Goal: Task Accomplishment & Management: Use online tool/utility

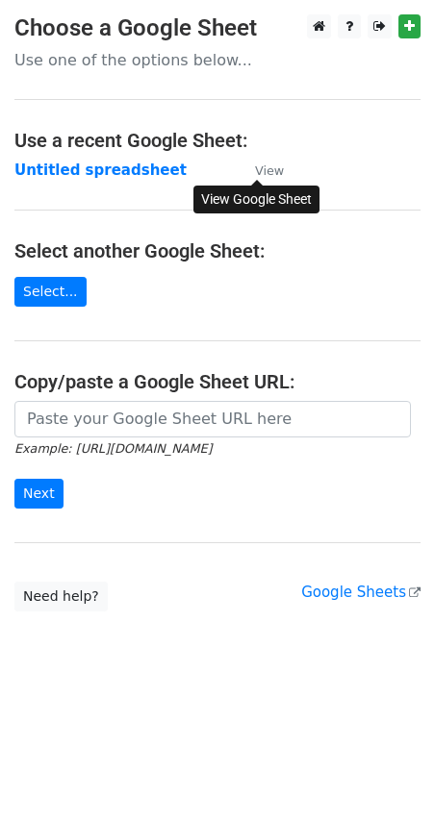
click at [254, 167] on link "View" at bounding box center [260, 170] width 48 height 17
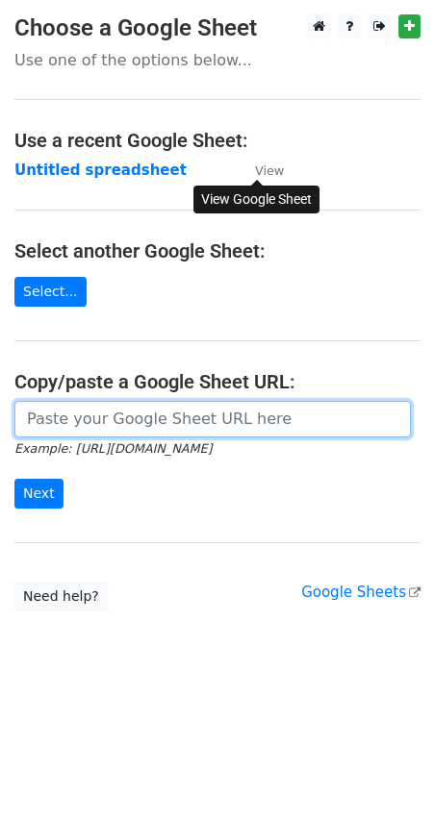
drag, startPoint x: 118, startPoint y: 406, endPoint x: 122, endPoint y: 418, distance: 13.1
click at [119, 411] on input "url" at bounding box center [212, 419] width 396 height 37
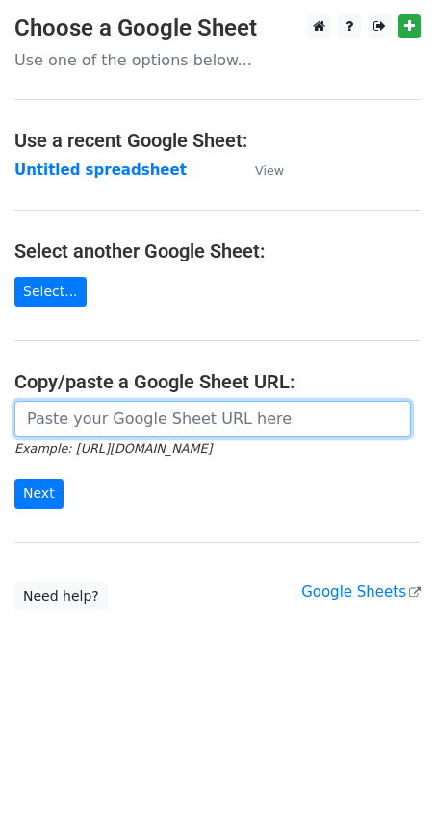
paste input "https://docs.google.com/spreadsheets/d/1bHtEDOIqaCiB2AiqRDwCOJRY-k_TzE5HFhG8yvj…"
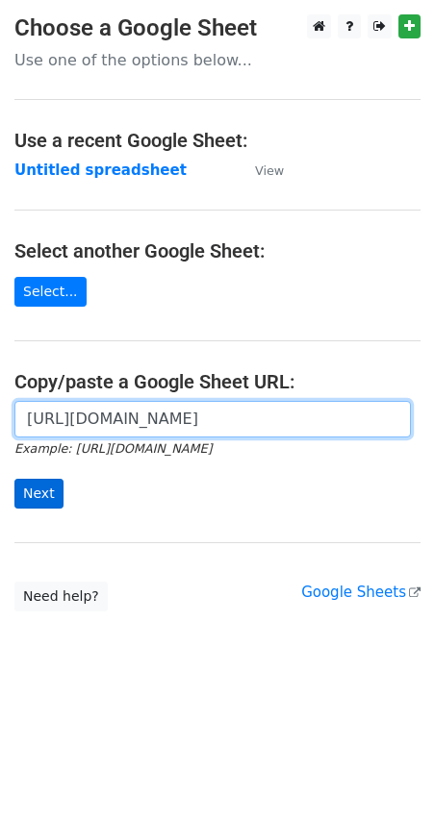
type input "https://docs.google.com/spreadsheets/d/1bHtEDOIqaCiB2AiqRDwCOJRY-k_TzE5HFhG8yvj…"
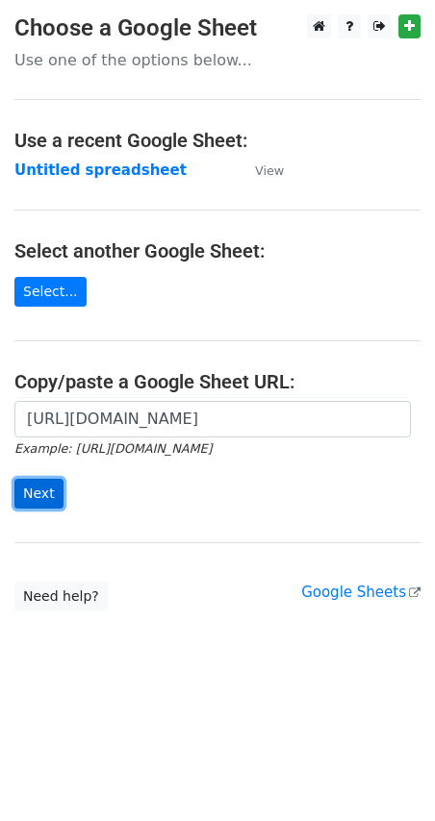
scroll to position [0, 0]
click at [39, 492] on input "Next" at bounding box center [38, 494] width 49 height 30
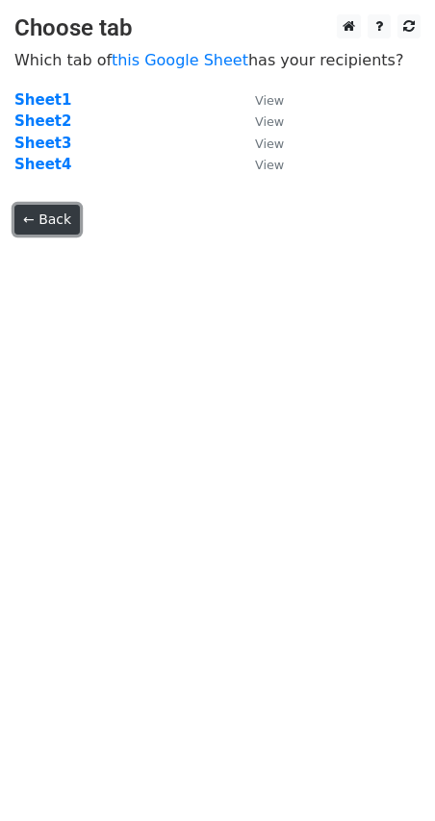
click at [57, 212] on link "← Back" at bounding box center [46, 220] width 65 height 30
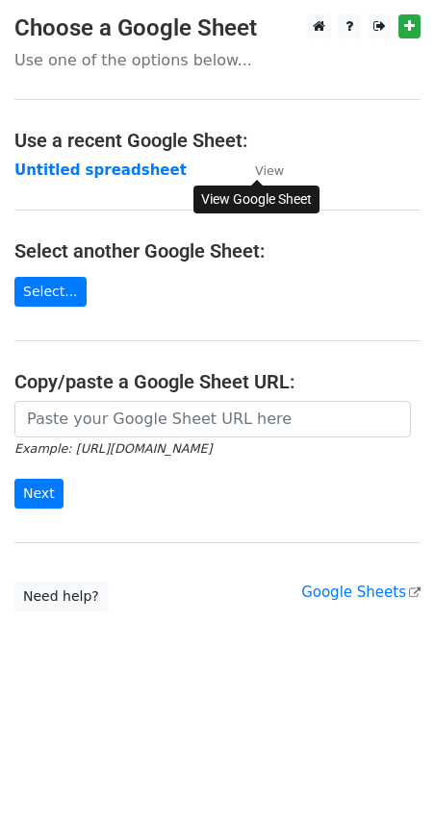
click at [264, 173] on small "View" at bounding box center [269, 171] width 29 height 14
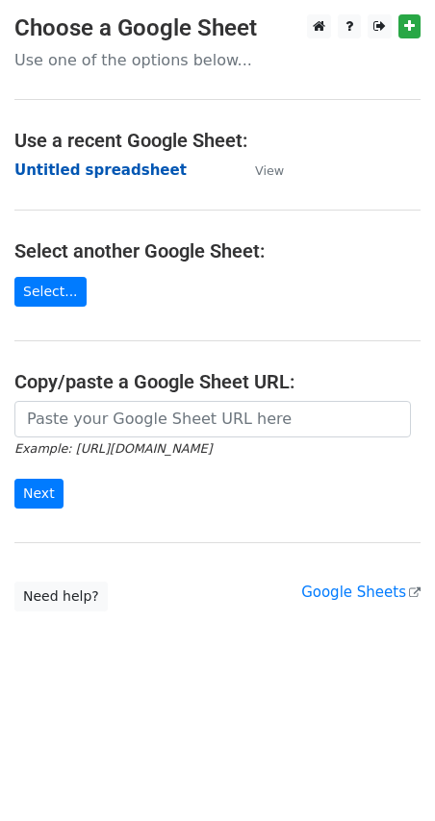
click at [107, 174] on strong "Untitled spreadsheet" at bounding box center [100, 170] width 172 height 17
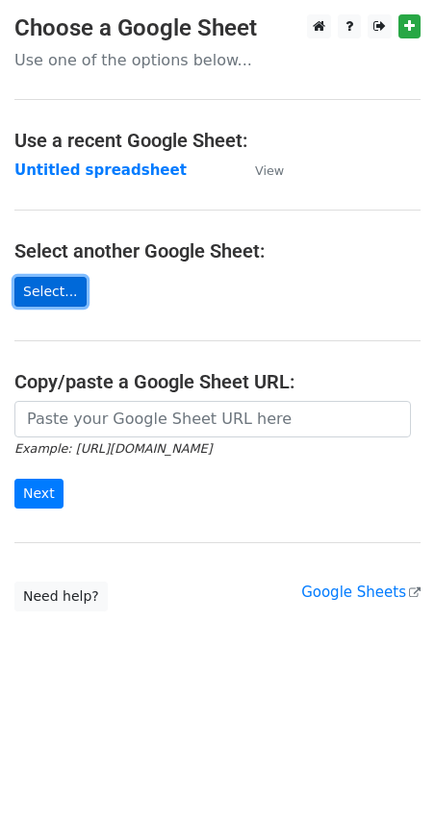
click at [32, 304] on link "Select..." at bounding box center [50, 292] width 72 height 30
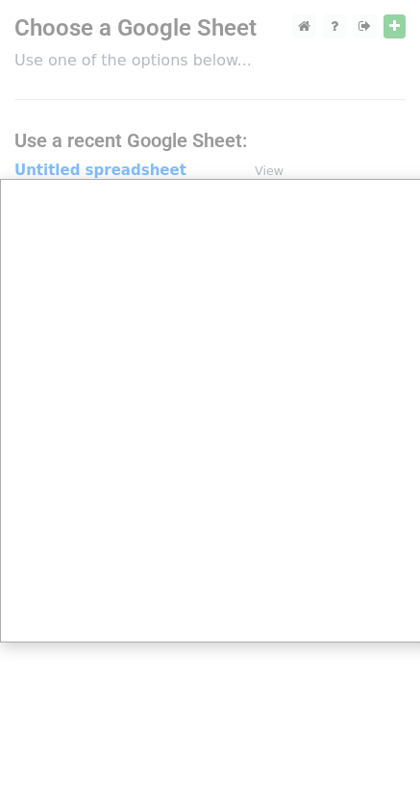
click at [357, 106] on div at bounding box center [217, 410] width 435 height 821
click at [325, 670] on div at bounding box center [217, 410] width 435 height 821
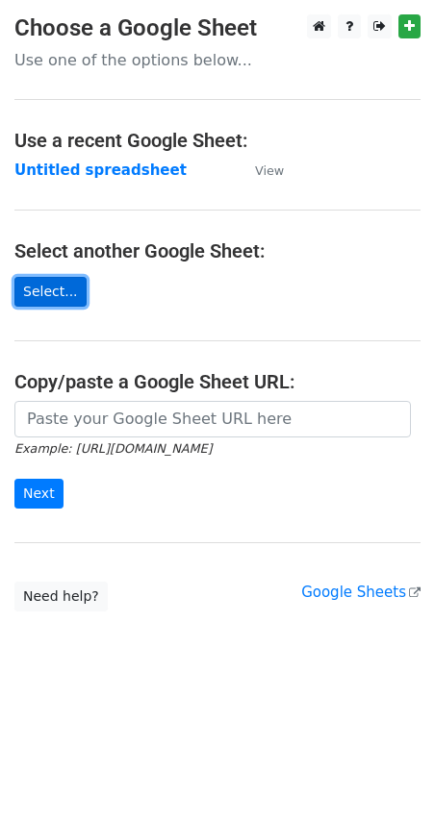
click at [45, 293] on link "Select..." at bounding box center [50, 292] width 72 height 30
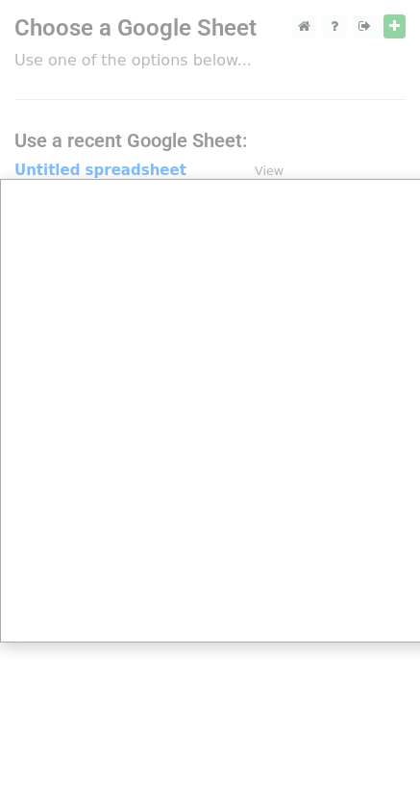
click at [164, 144] on div at bounding box center [217, 410] width 435 height 821
click at [195, 116] on div at bounding box center [217, 410] width 435 height 821
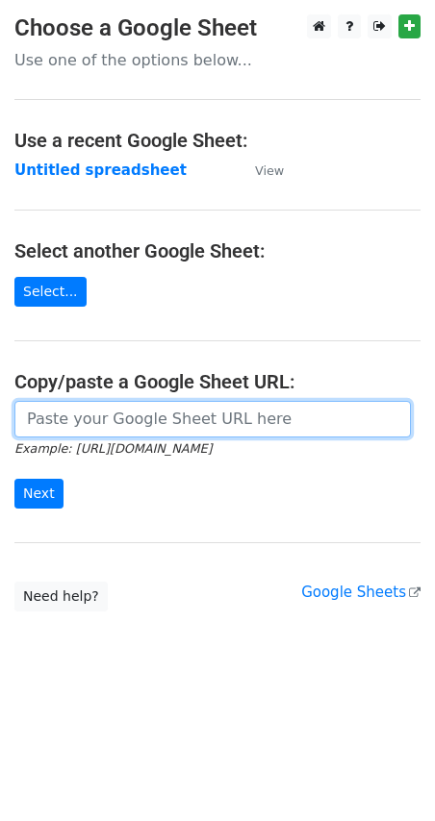
click at [123, 418] on input "url" at bounding box center [212, 419] width 396 height 37
paste input "[URL][DOMAIN_NAME]"
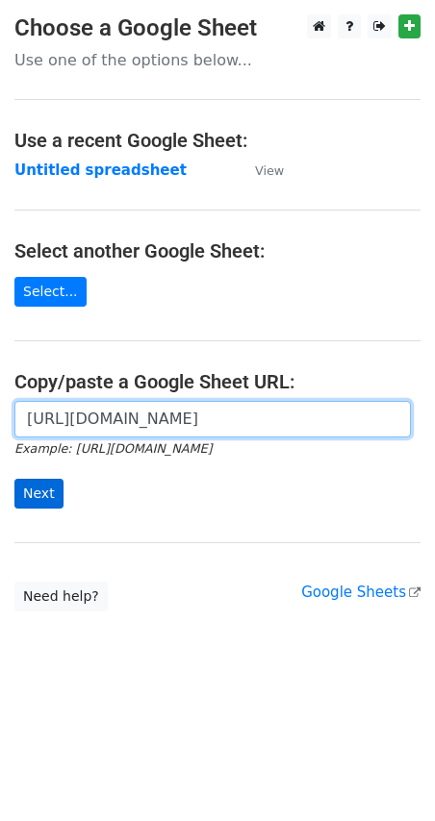
type input "https://docs.google.com/spreadsheets/d/1bHtEDOIqaCiB2AiqRDwCOJRY-k_TzE5HFhG8yvj…"
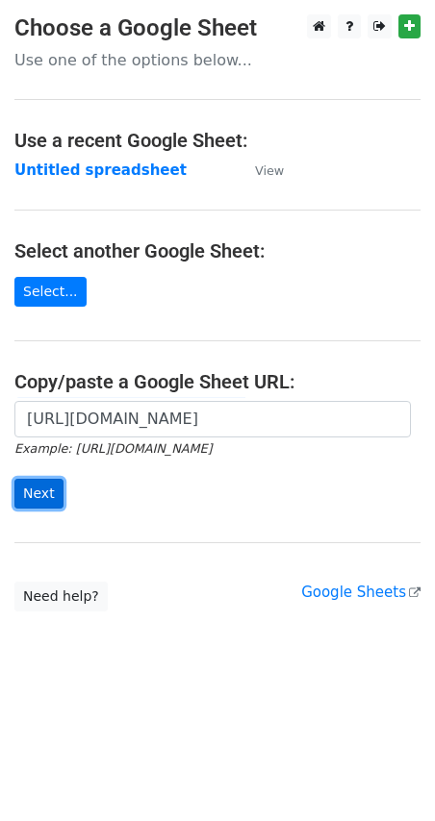
scroll to position [0, 0]
click at [40, 493] on input "Next" at bounding box center [38, 494] width 49 height 30
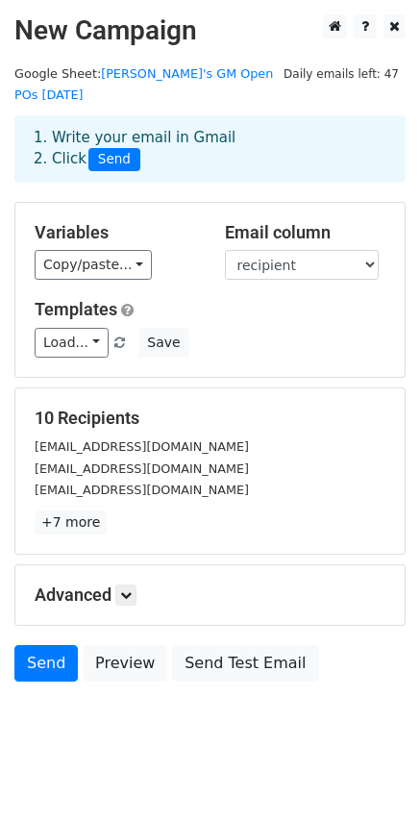
scroll to position [2, 0]
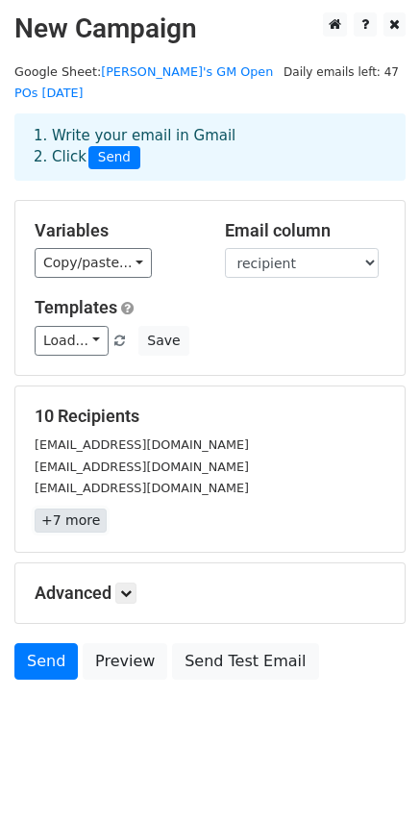
click at [61, 509] on link "+7 more" at bounding box center [71, 521] width 72 height 24
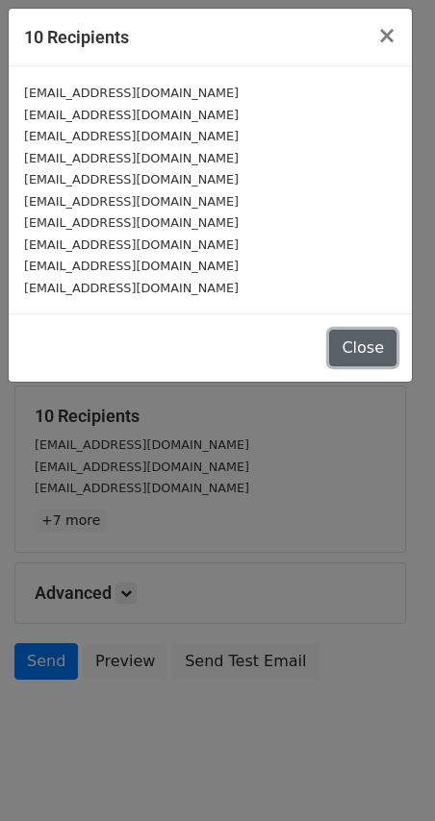
click at [359, 342] on button "Close" at bounding box center [362, 348] width 67 height 37
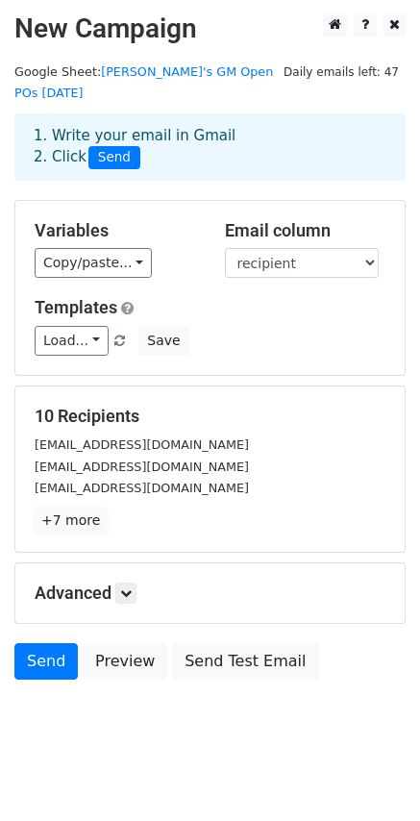
scroll to position [0, 0]
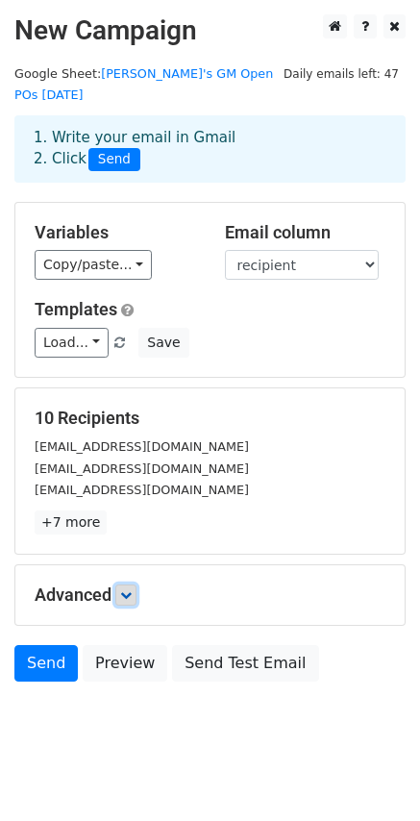
click at [119, 585] on link at bounding box center [125, 595] width 21 height 21
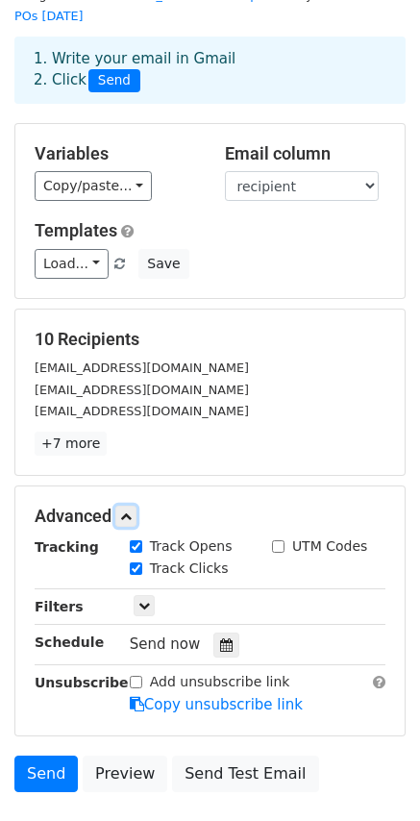
scroll to position [188, 0]
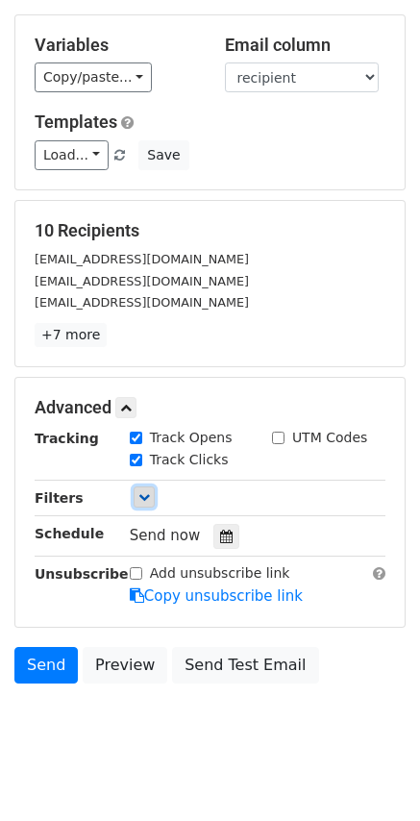
click at [142, 492] on icon at bounding box center [145, 498] width 12 height 12
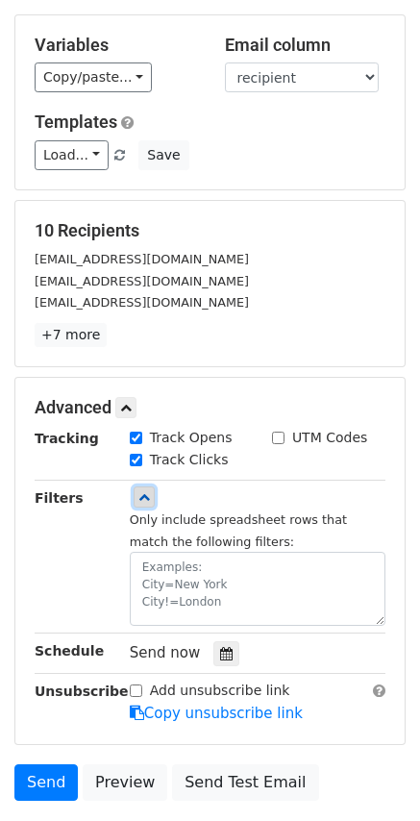
click at [145, 492] on icon at bounding box center [145, 498] width 12 height 12
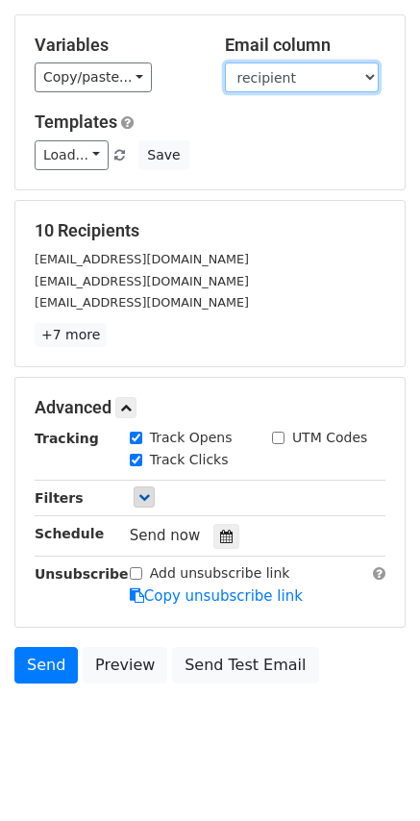
click at [333, 63] on select "RC Grant ID Grant Name Grant End Date Number of Open POs PO Balance Program Man…" at bounding box center [302, 78] width 154 height 30
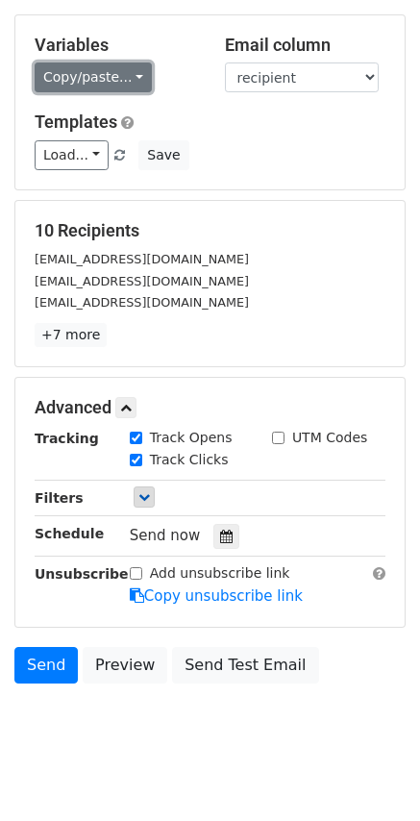
click at [126, 63] on link "Copy/paste..." at bounding box center [93, 78] width 117 height 30
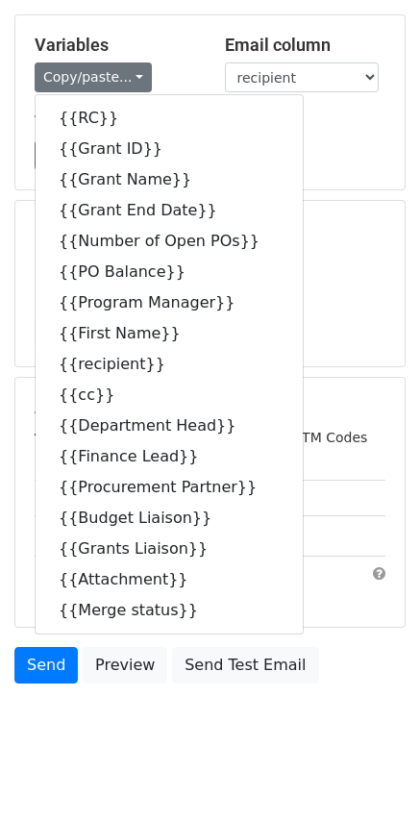
click at [173, 35] on h5 "Variables" at bounding box center [116, 45] width 162 height 21
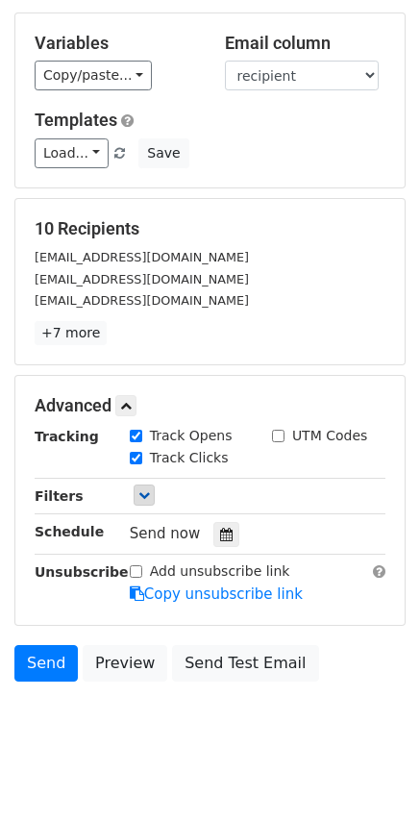
scroll to position [190, 0]
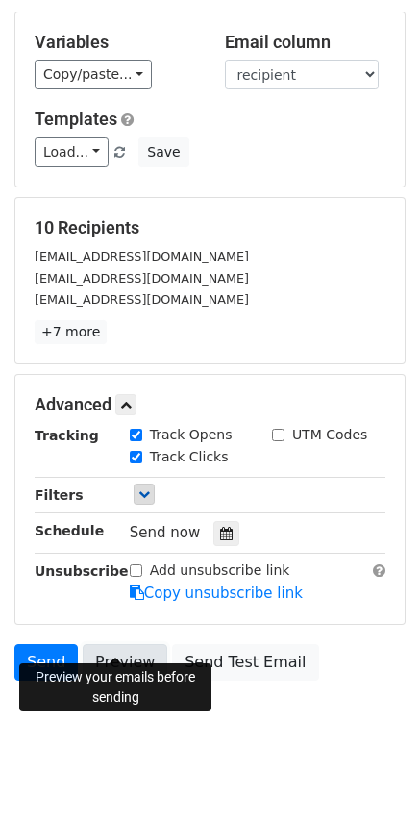
click at [106, 651] on link "Preview" at bounding box center [125, 662] width 85 height 37
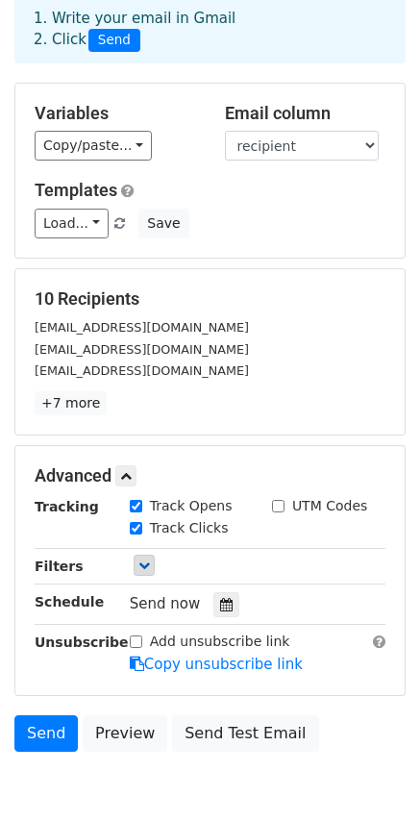
scroll to position [0, 0]
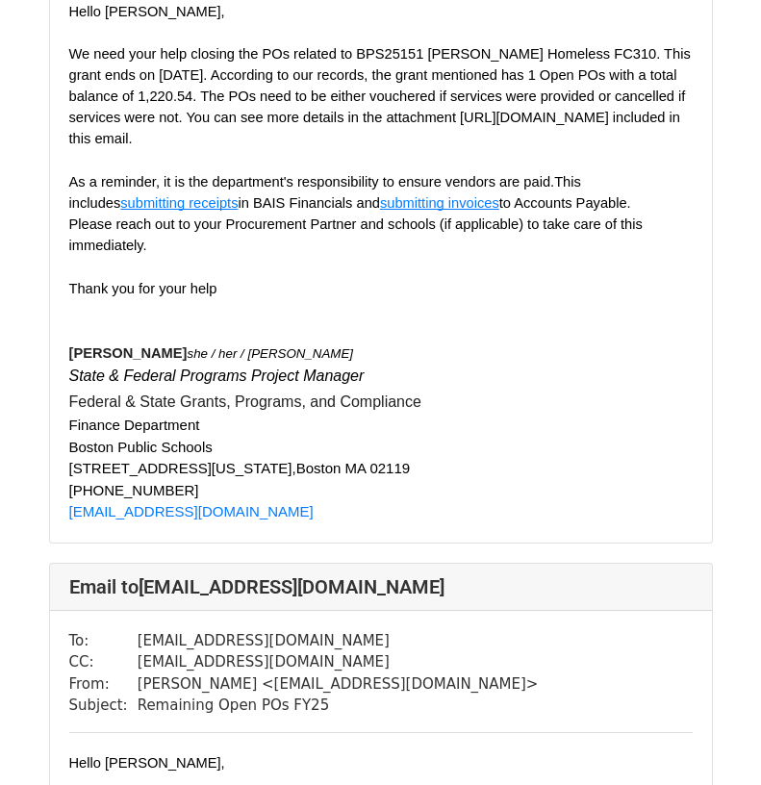
scroll to position [2, 0]
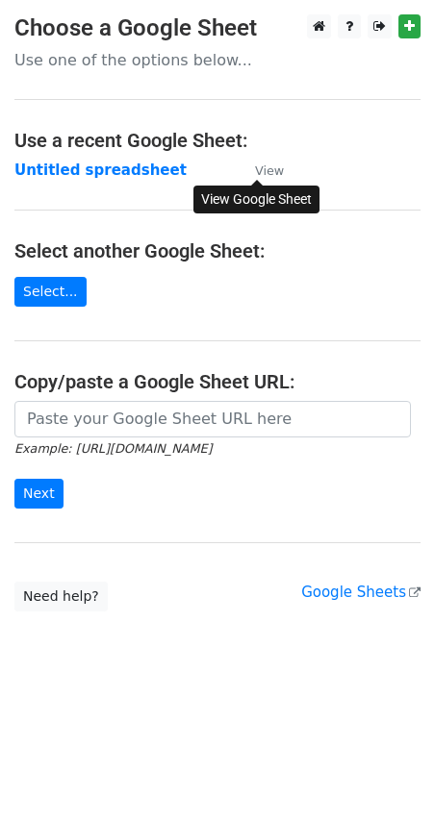
click at [271, 175] on small "View" at bounding box center [269, 171] width 29 height 14
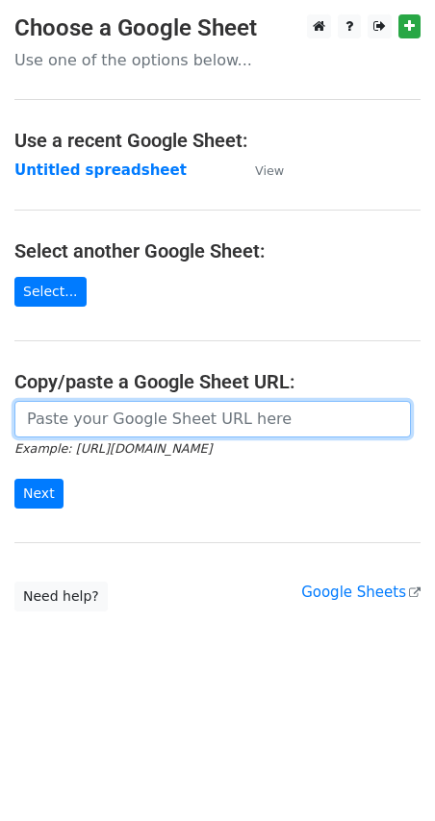
click at [207, 407] on input "url" at bounding box center [212, 419] width 396 height 37
paste input "https://docs.google.com/spreadsheets/d/1bHtEDOIqaCiB2AiqRDwCOJRY-k_TzE5HFhG8yvj…"
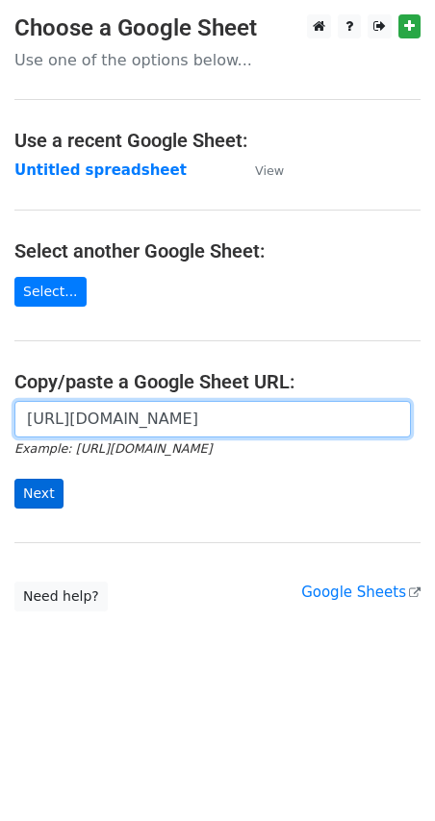
type input "https://docs.google.com/spreadsheets/d/1bHtEDOIqaCiB2AiqRDwCOJRY-k_TzE5HFhG8yvj…"
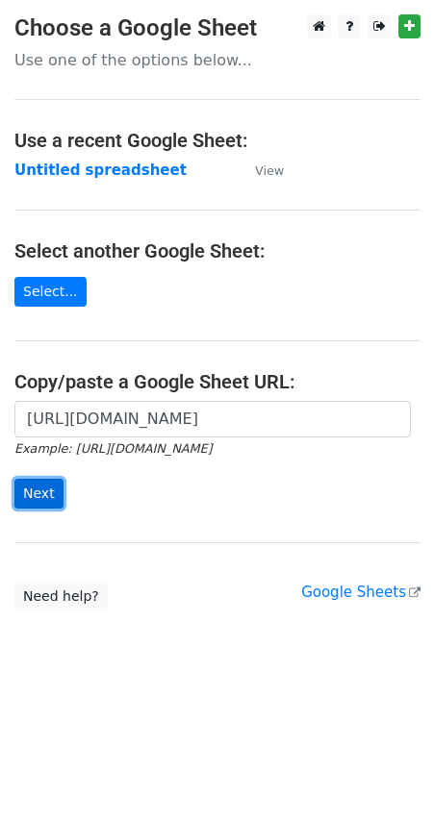
click at [30, 496] on input "Next" at bounding box center [38, 494] width 49 height 30
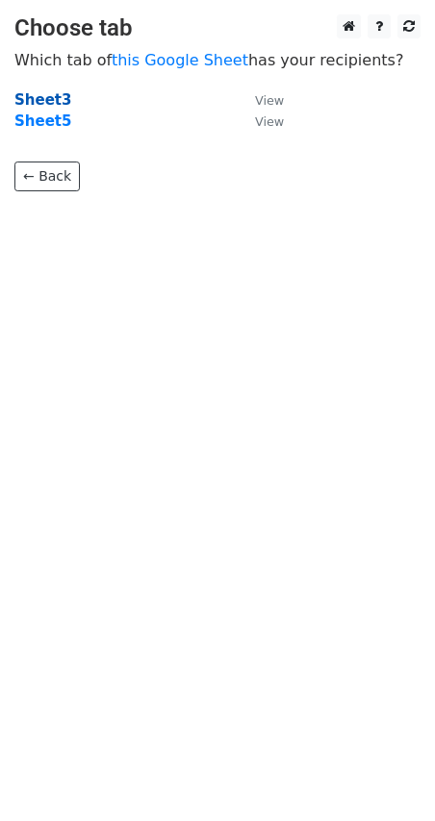
click at [46, 97] on strong "Sheet3" at bounding box center [42, 99] width 57 height 17
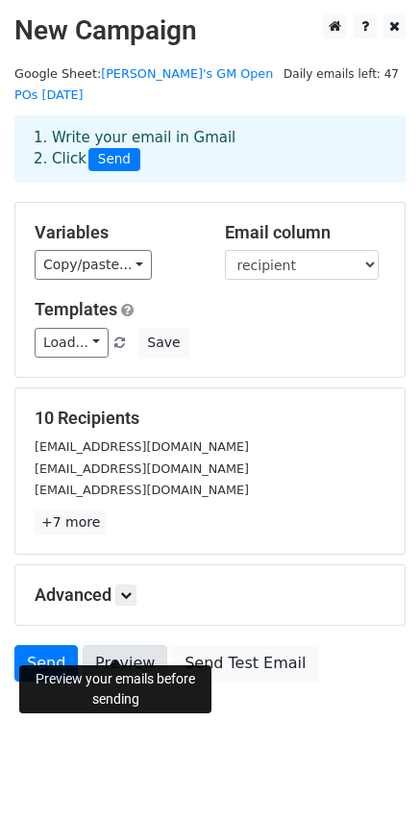
click at [126, 645] on link "Preview" at bounding box center [125, 663] width 85 height 37
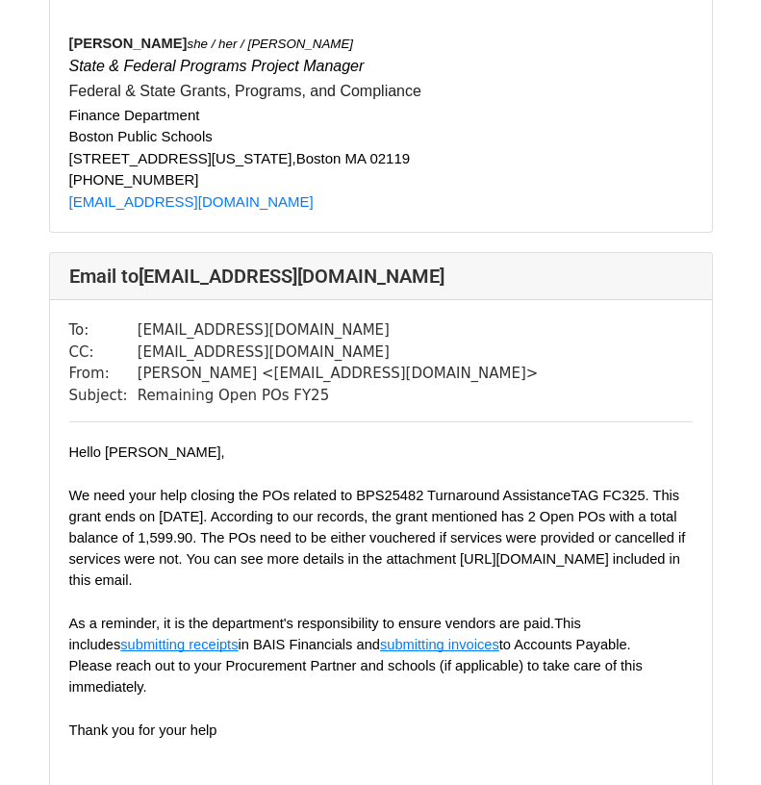
scroll to position [2116, 0]
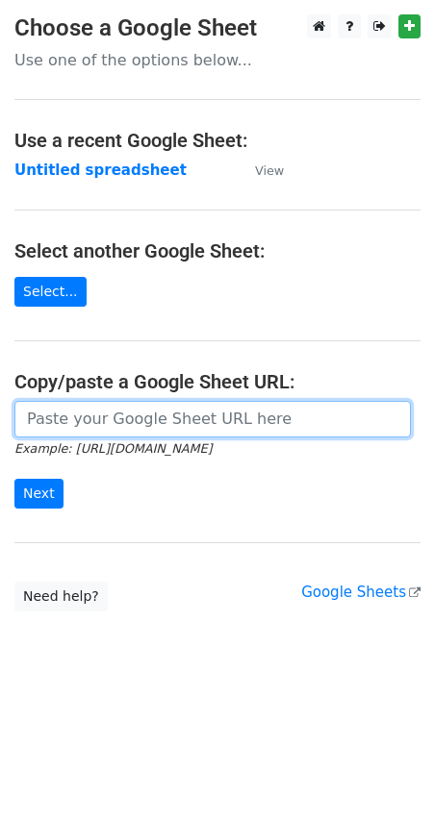
click at [95, 405] on input "url" at bounding box center [212, 419] width 396 height 37
paste input "[URL][DOMAIN_NAME]"
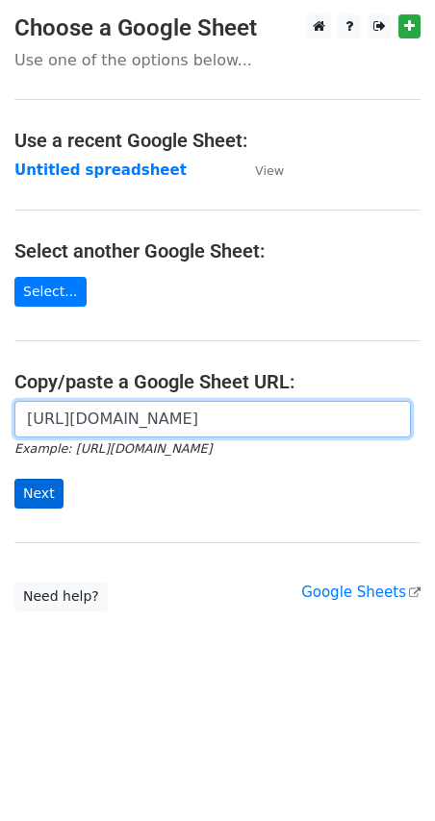
type input "[URL][DOMAIN_NAME]"
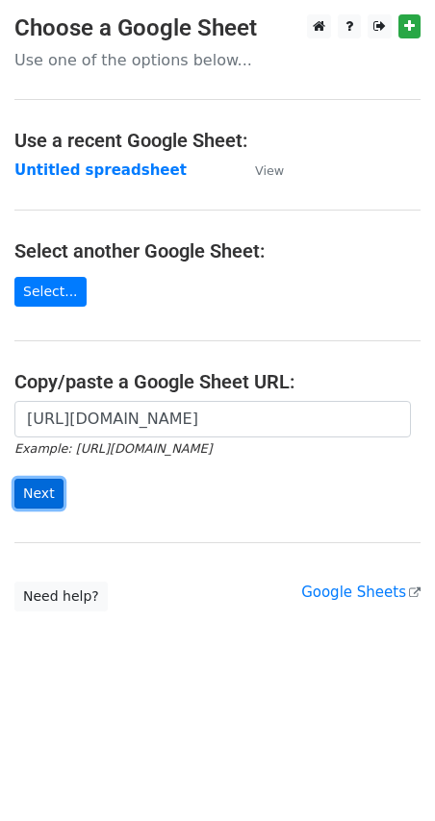
click at [42, 494] on input "Next" at bounding box center [38, 494] width 49 height 30
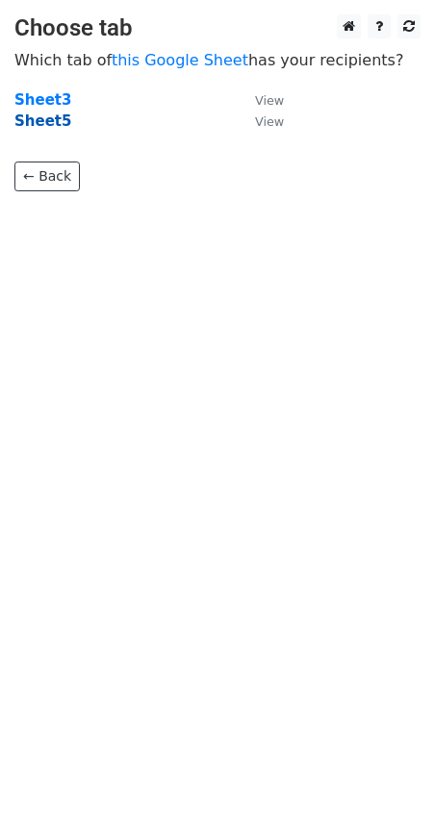
click at [42, 121] on strong "Sheet5" at bounding box center [42, 121] width 57 height 17
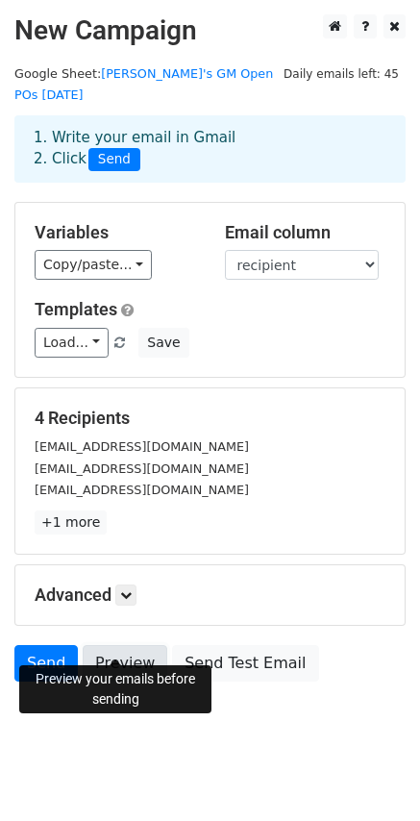
click at [125, 652] on link "Preview" at bounding box center [125, 663] width 85 height 37
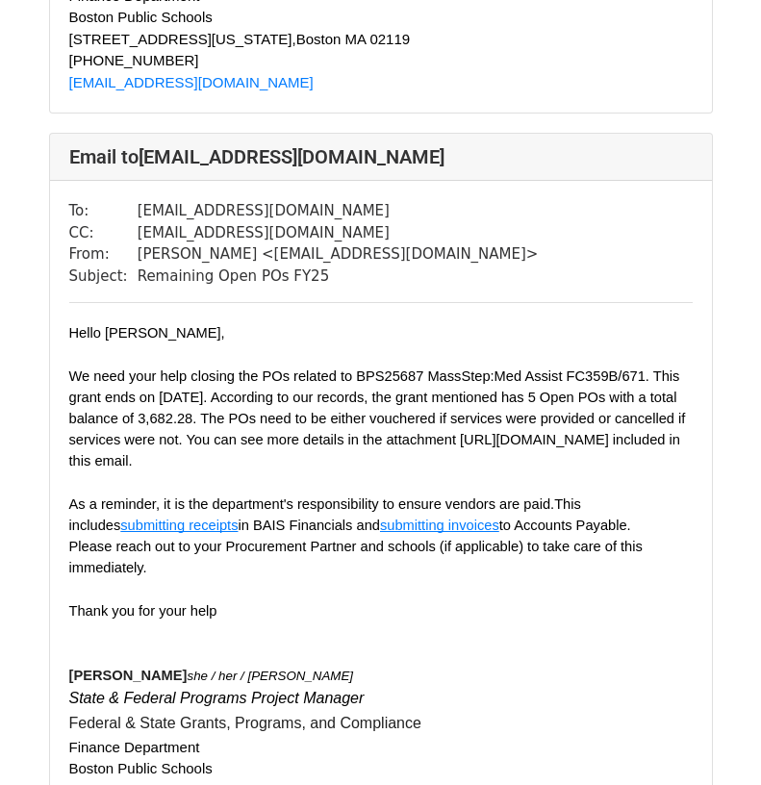
scroll to position [2539, 0]
